Goal: Information Seeking & Learning: Learn about a topic

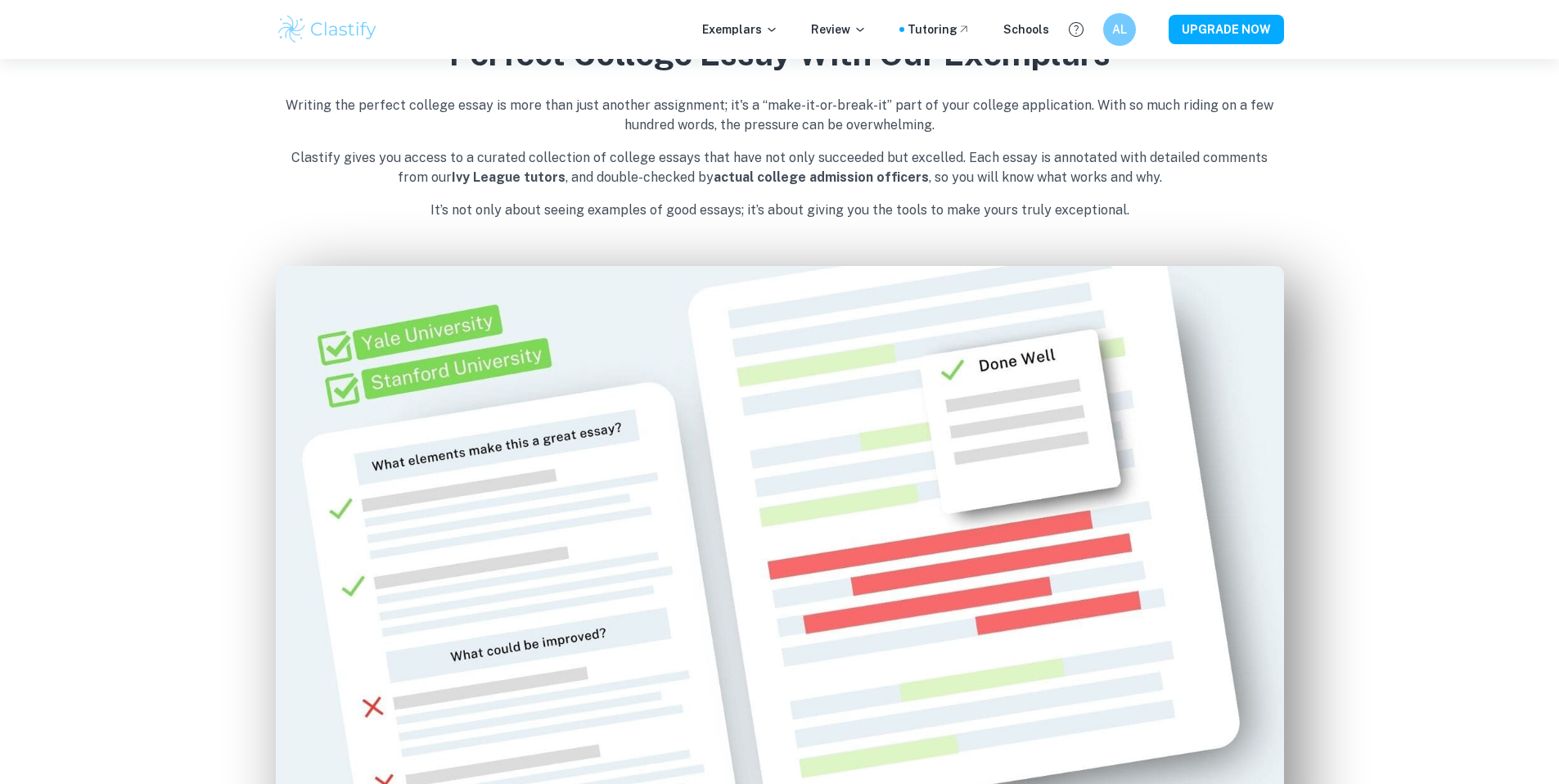
scroll to position [617, 0]
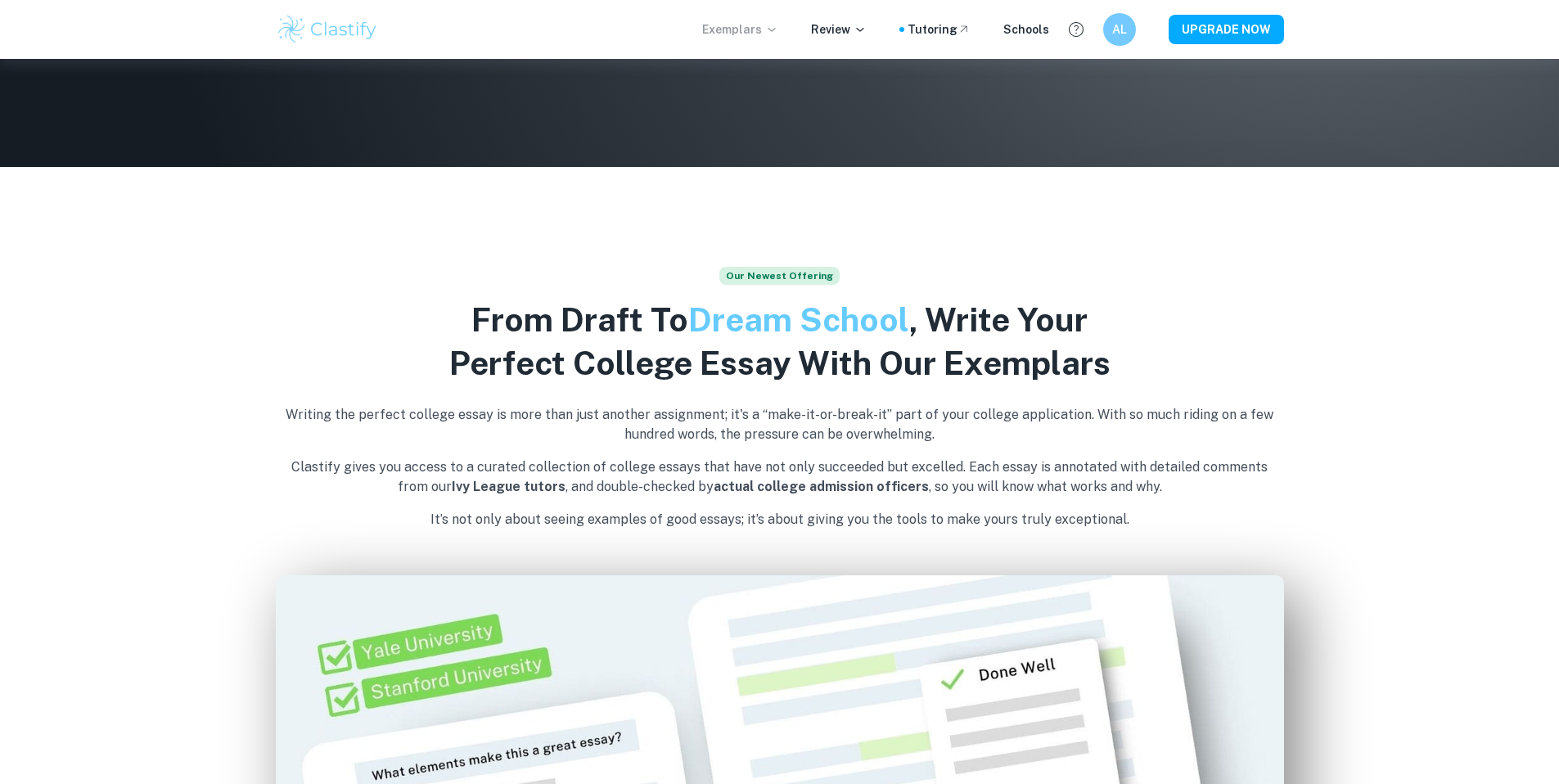
click at [750, 24] on p "Exemplars" at bounding box center [741, 29] width 76 height 18
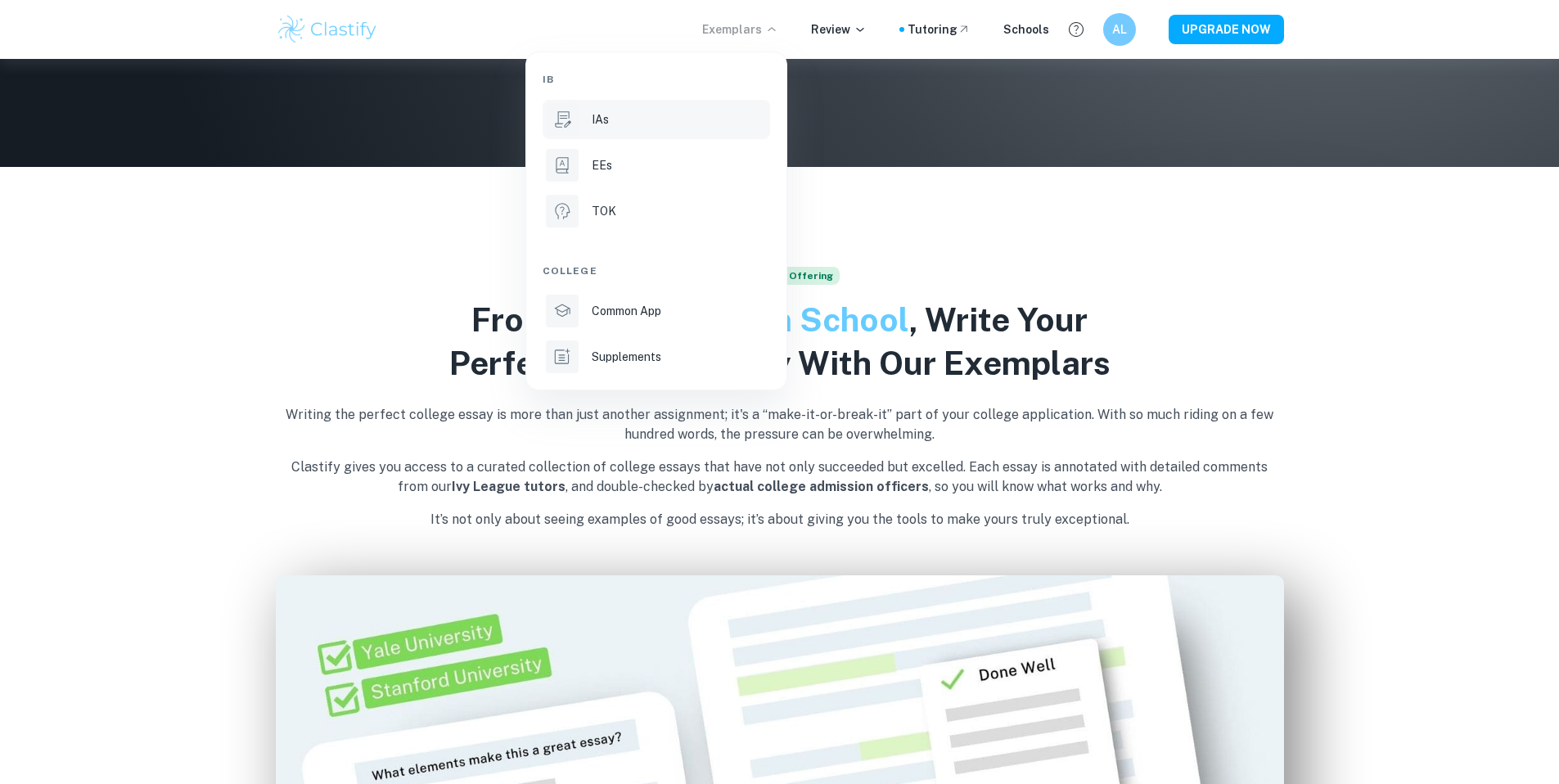
click at [699, 112] on div "IAs" at bounding box center [679, 119] width 175 height 18
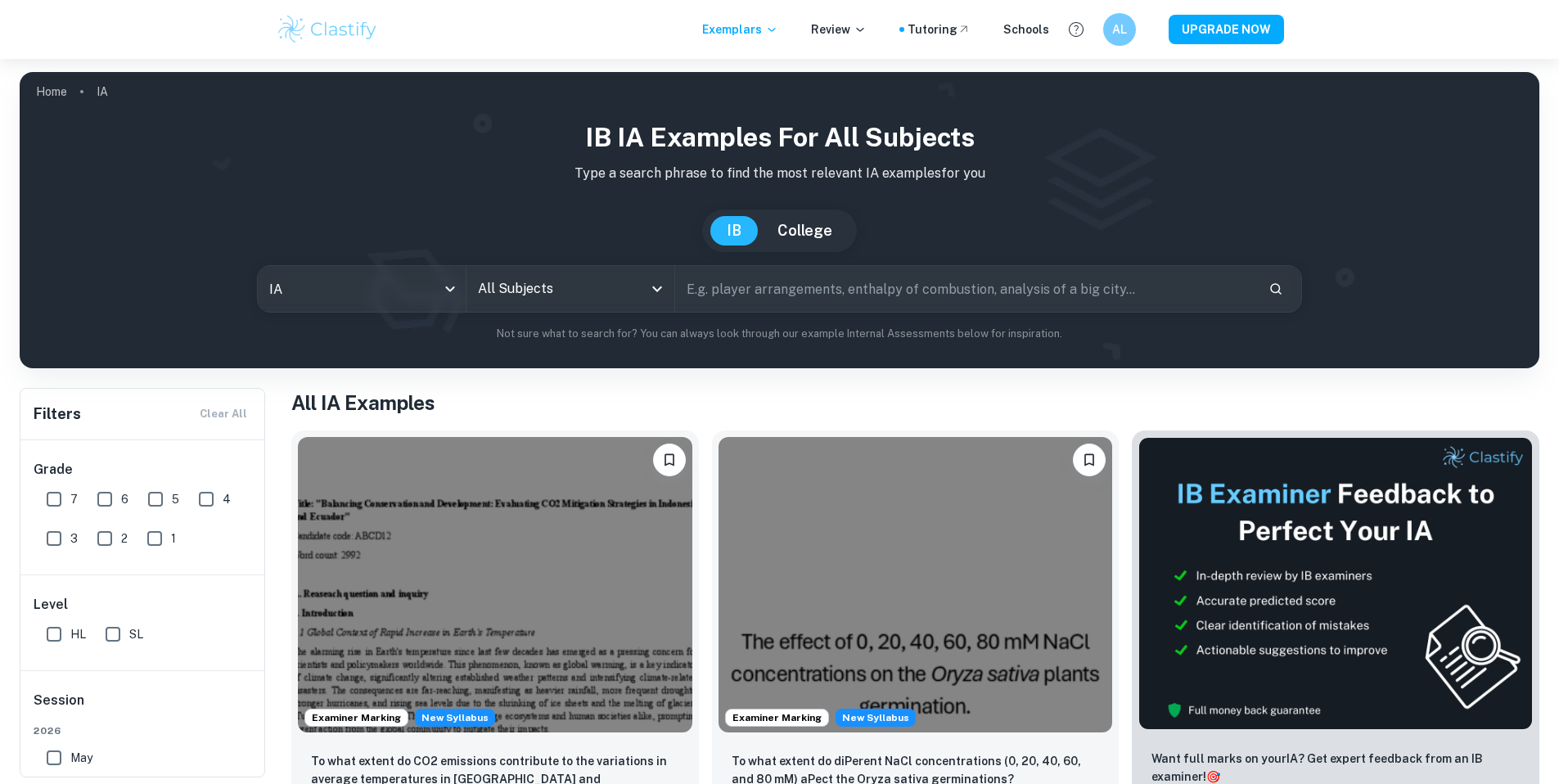
click at [935, 278] on input "text" at bounding box center [965, 289] width 580 height 46
type input "chemistry"
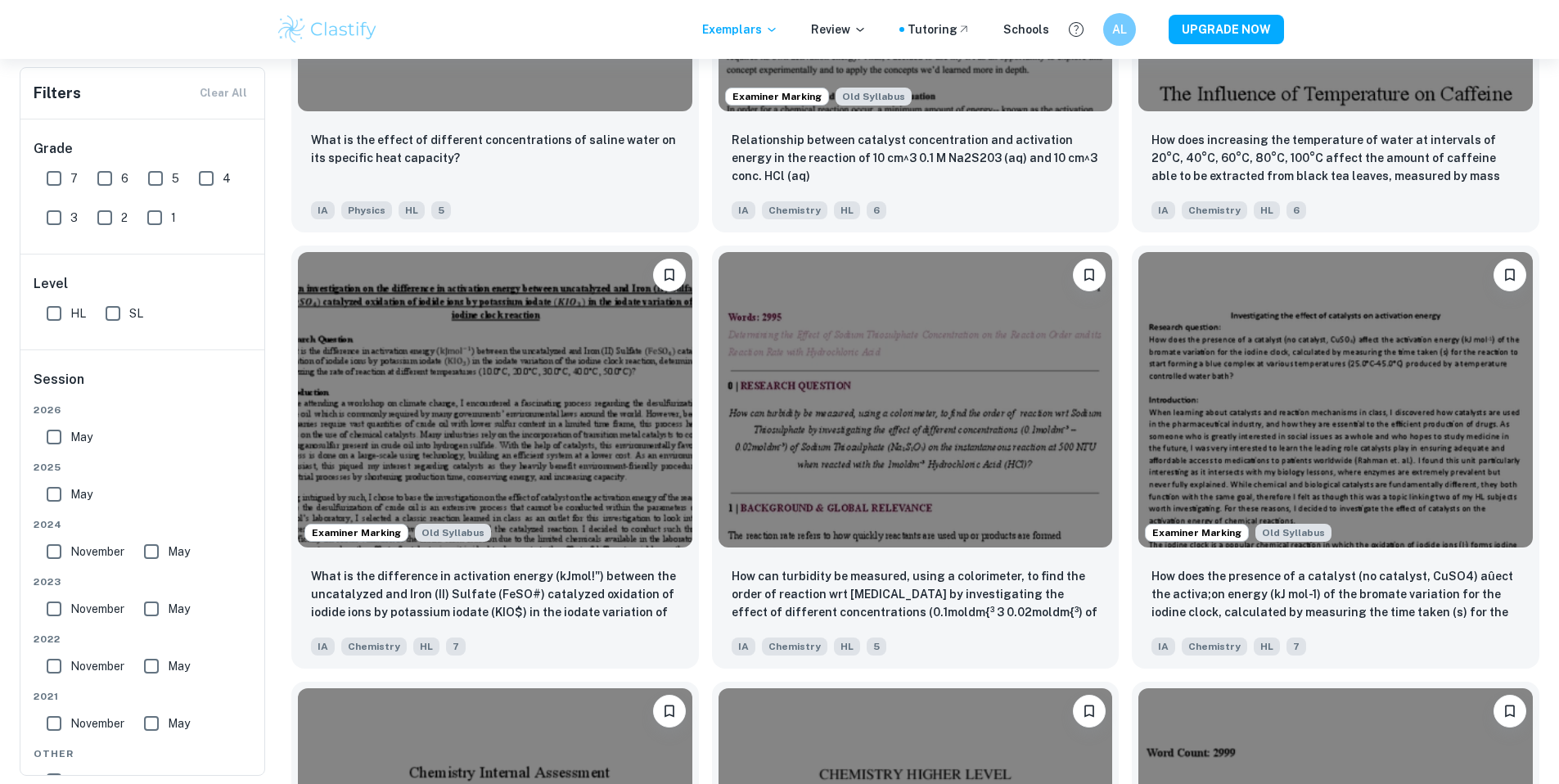
scroll to position [2011, 0]
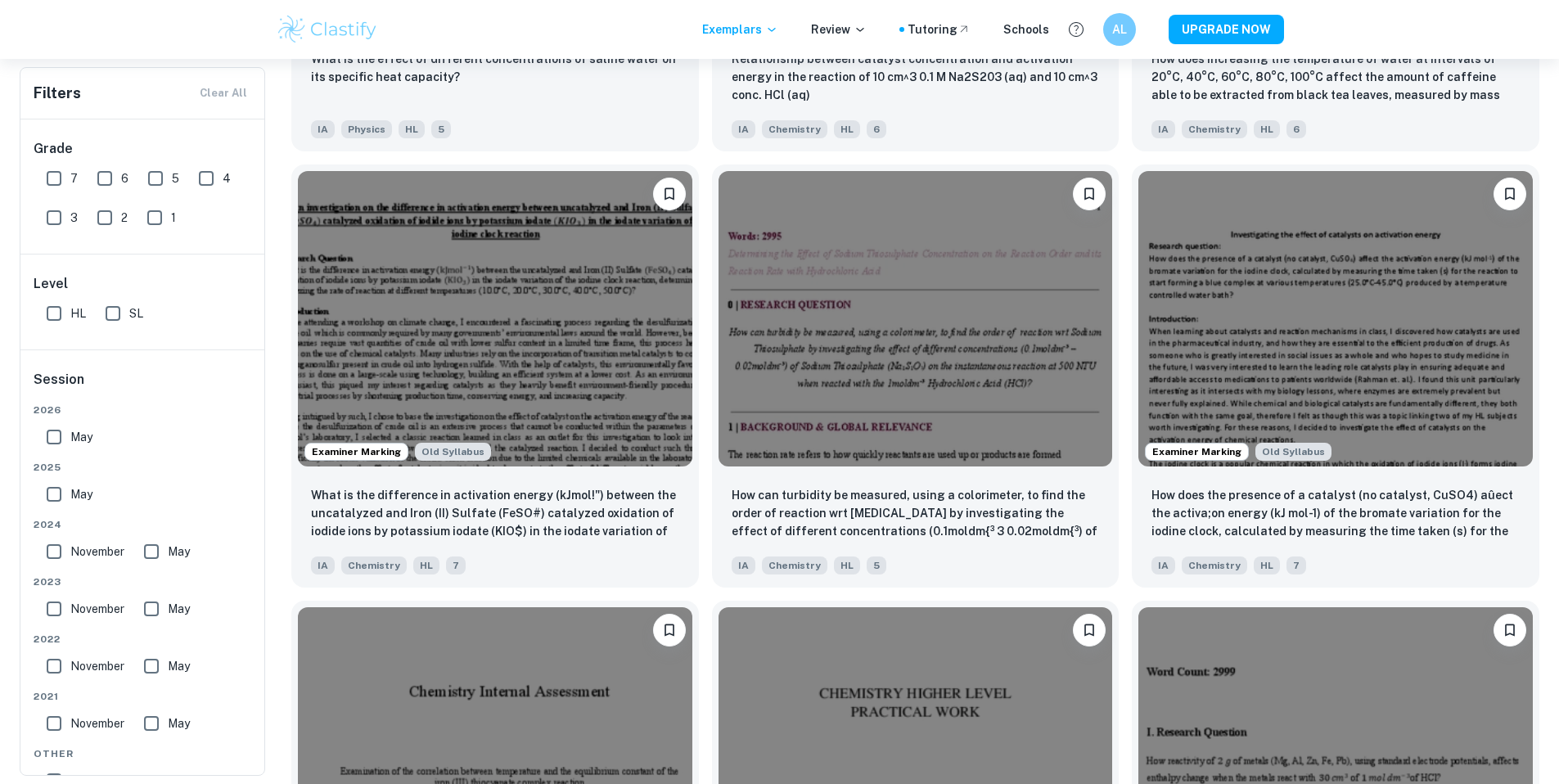
click at [62, 178] on input "7" at bounding box center [54, 179] width 33 height 33
checkbox input "true"
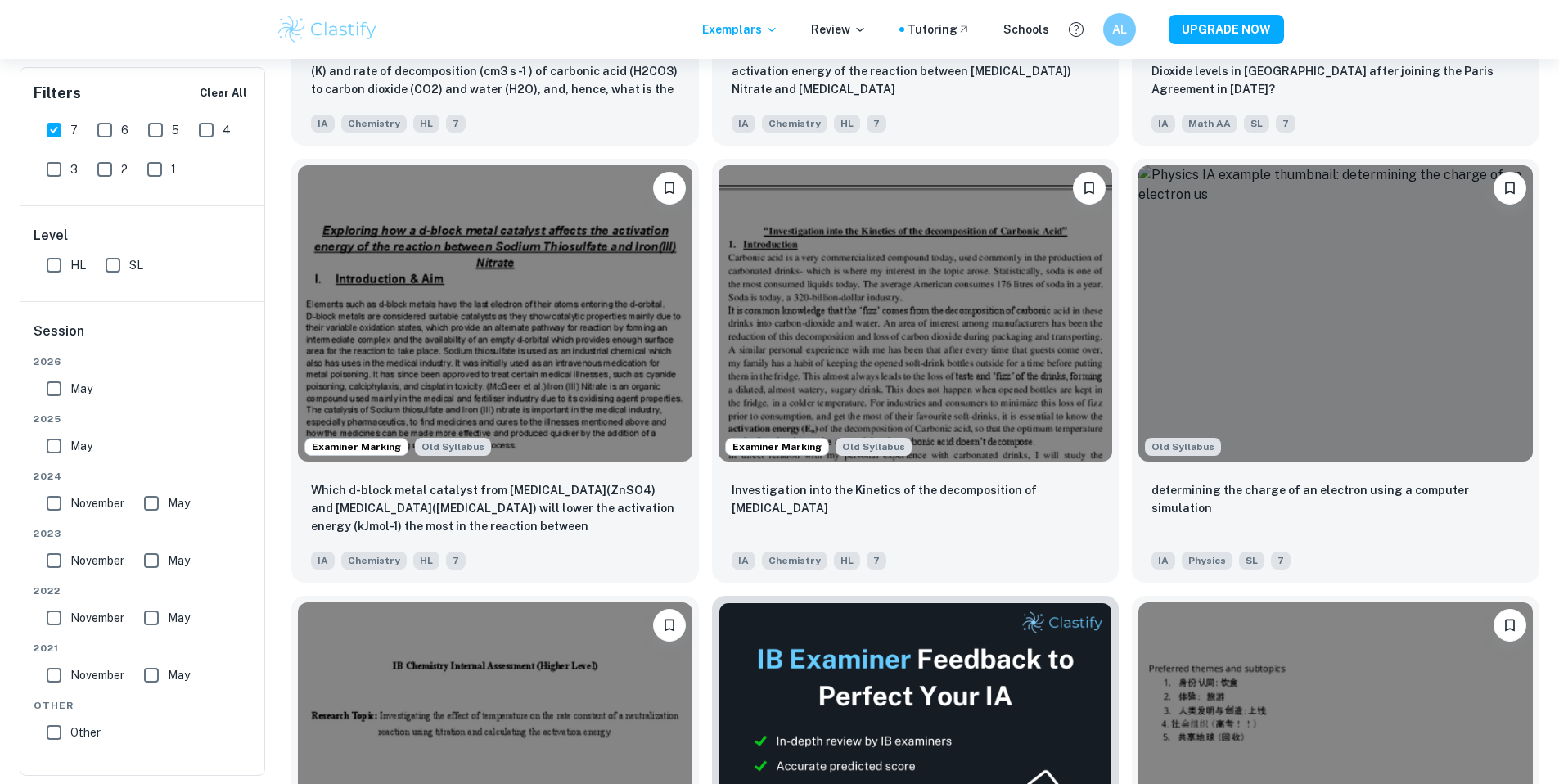
scroll to position [5130, 0]
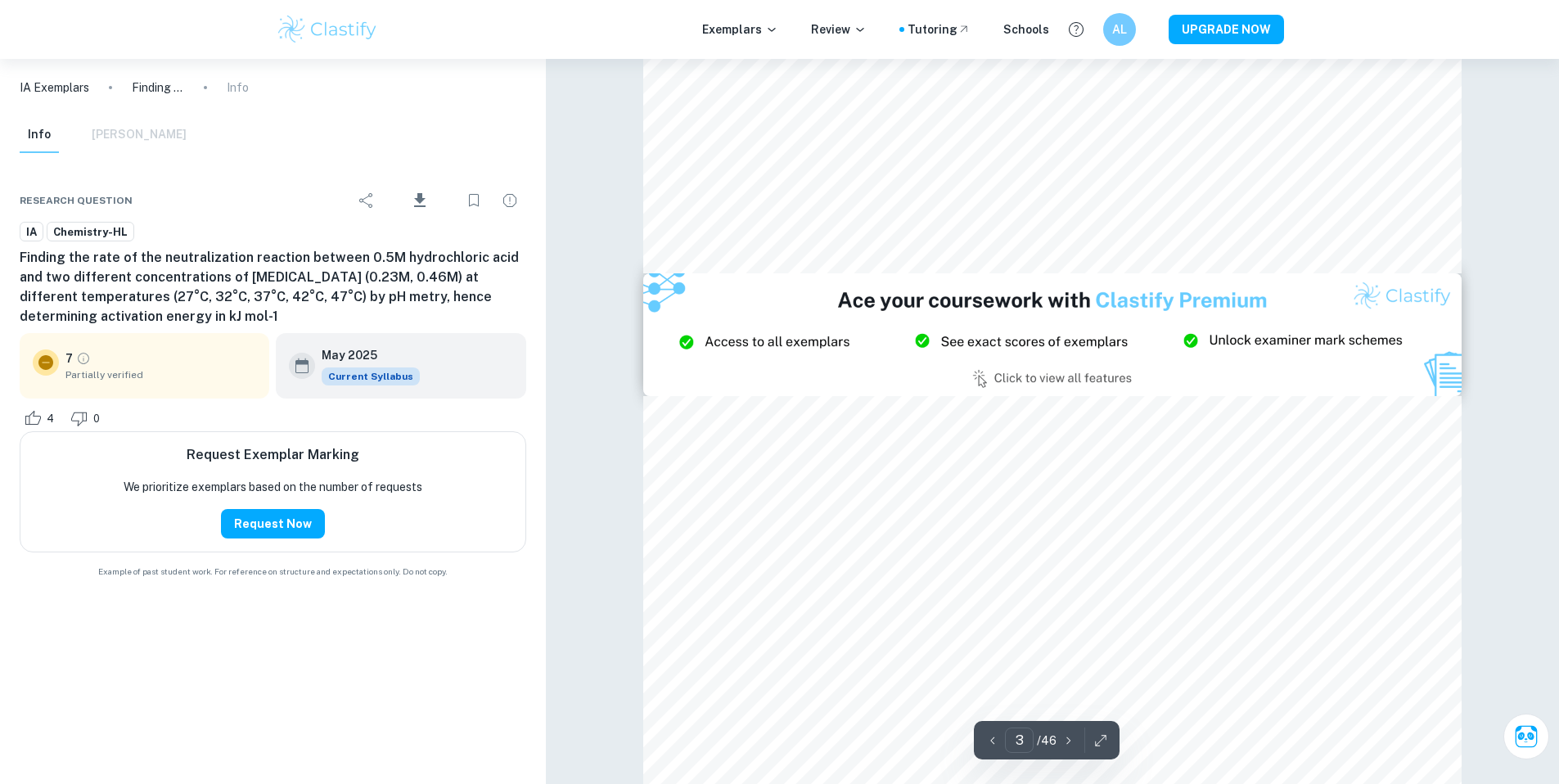
scroll to position [2349, 0]
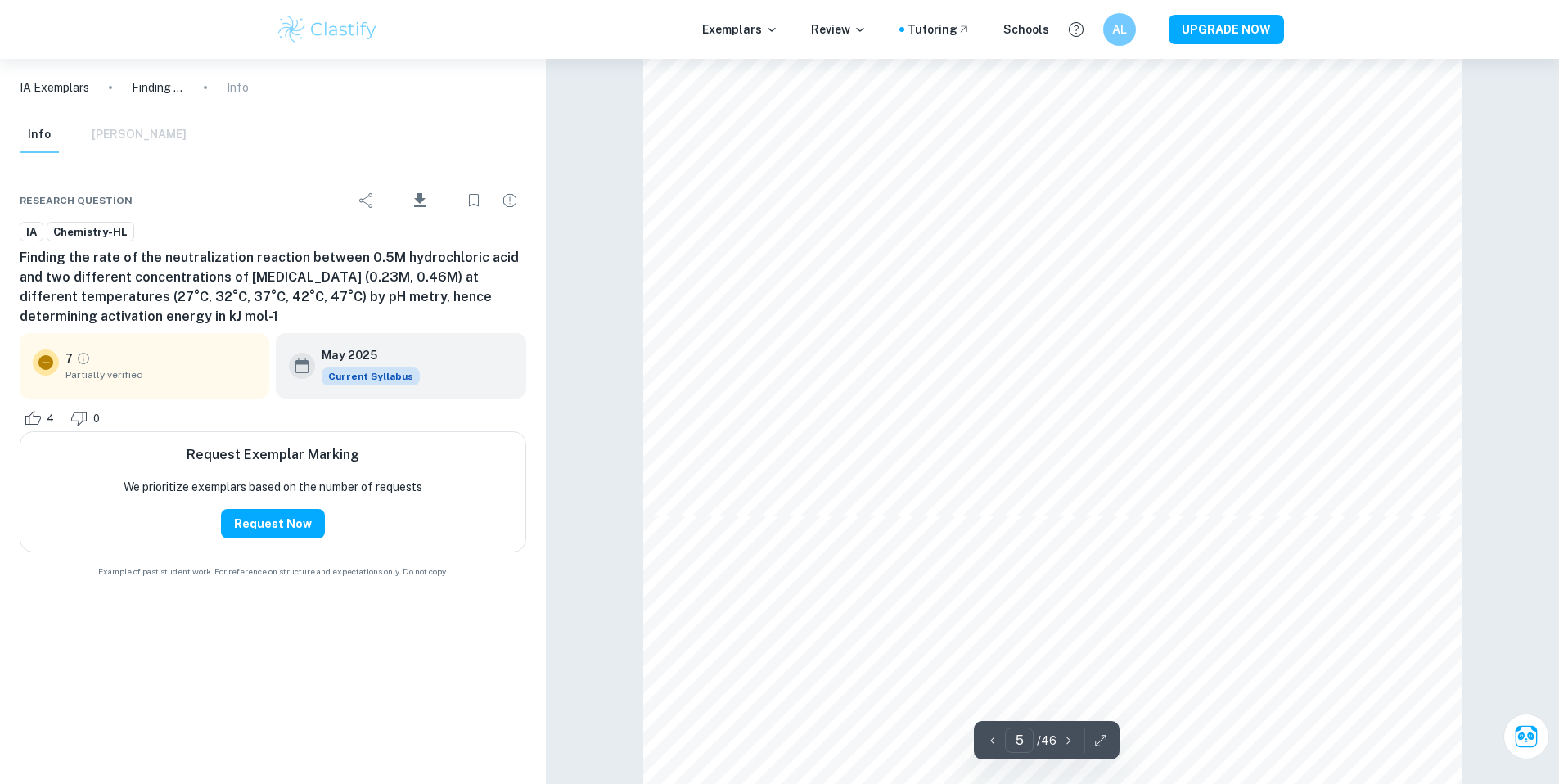
type input "6"
